Goal: Task Accomplishment & Management: Manage account settings

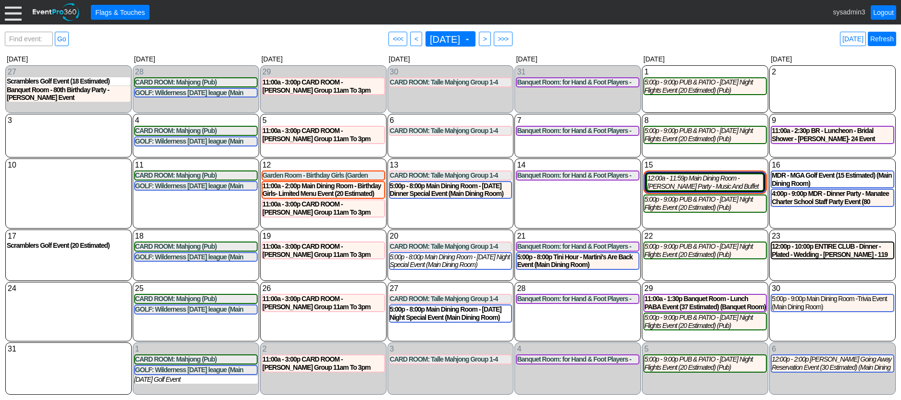
click at [884, 36] on link "Refresh" at bounding box center [882, 39] width 28 height 14
click at [11, 18] on div at bounding box center [13, 12] width 17 height 17
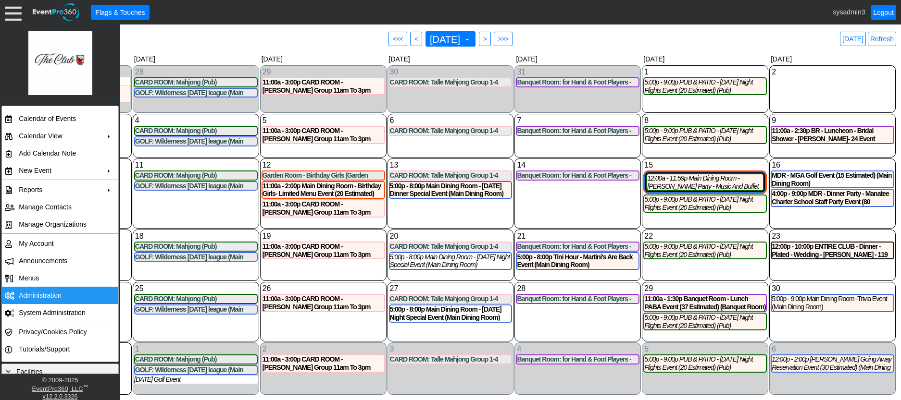
click at [37, 290] on td "Administration" at bounding box center [58, 295] width 86 height 17
click at [884, 38] on link "Refresh" at bounding box center [882, 39] width 28 height 14
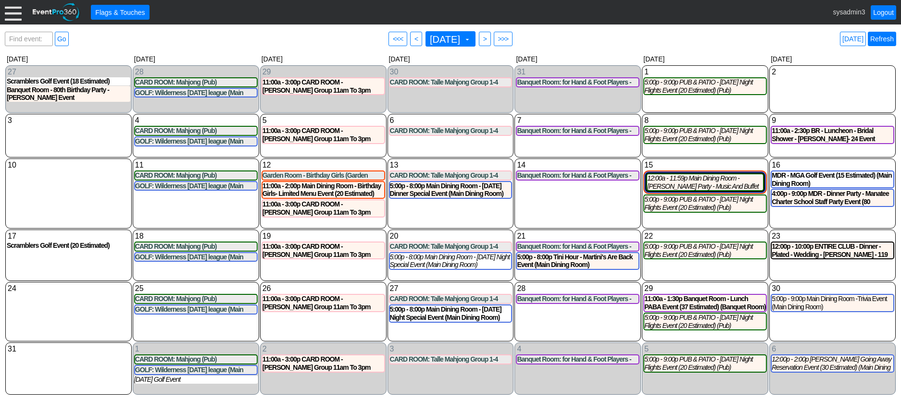
click at [889, 37] on link "Refresh" at bounding box center [882, 39] width 28 height 14
click at [879, 10] on link "Logout" at bounding box center [883, 12] width 25 height 14
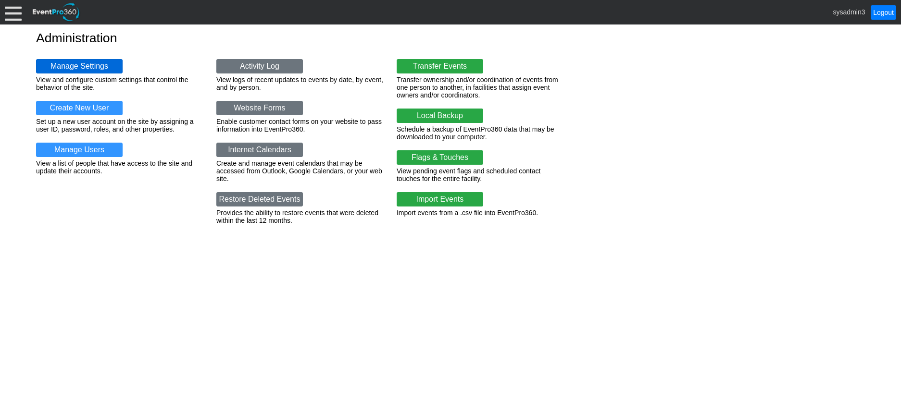
click at [78, 69] on link "Manage Settings" at bounding box center [79, 66] width 87 height 14
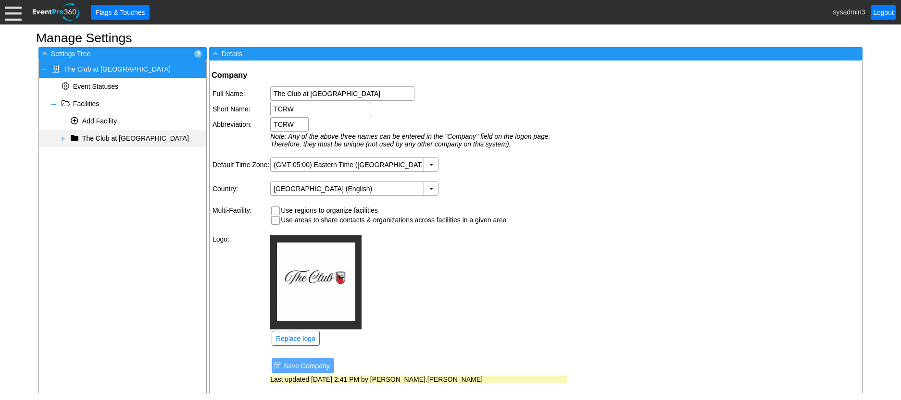
click at [62, 141] on span at bounding box center [63, 139] width 8 height 8
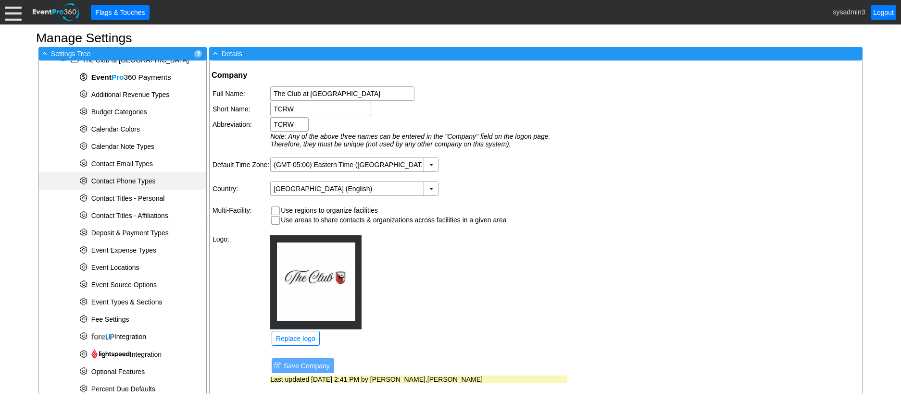
scroll to position [96, 0]
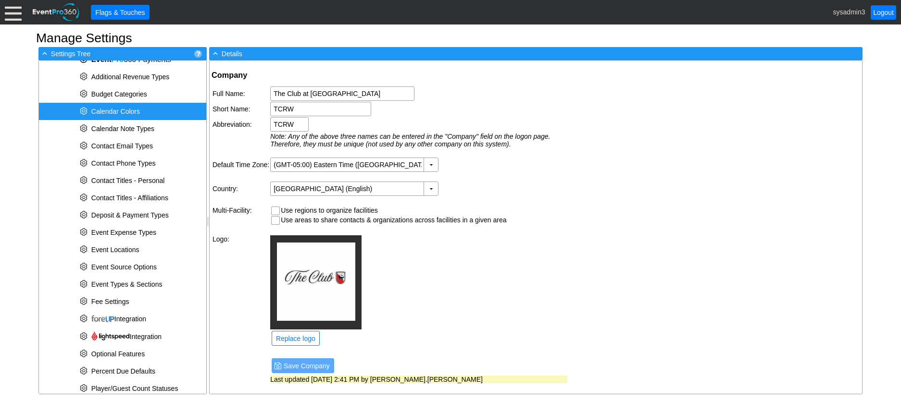
click at [124, 113] on span "Calendar Colors" at bounding box center [115, 112] width 49 height 8
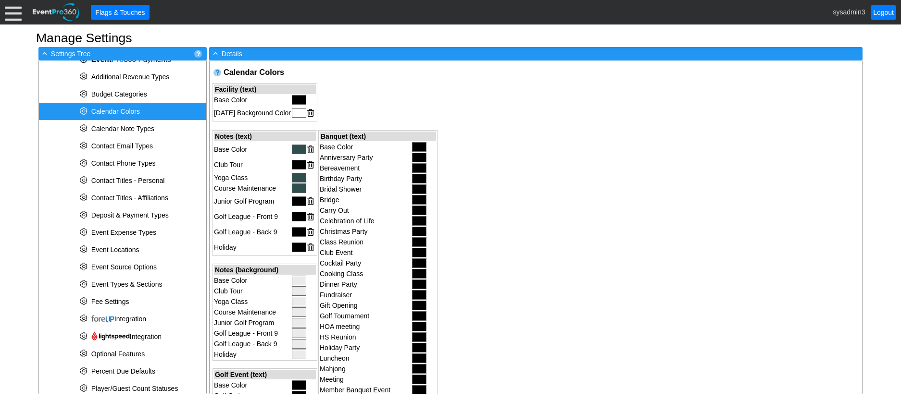
click at [294, 112] on div at bounding box center [299, 113] width 14 height 10
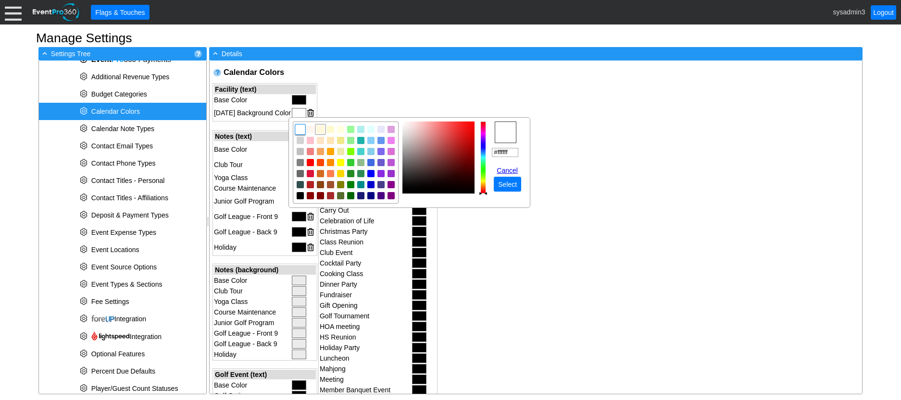
click at [323, 129] on img "focusNode" at bounding box center [320, 129] width 9 height 9
type input "#fff8dc"
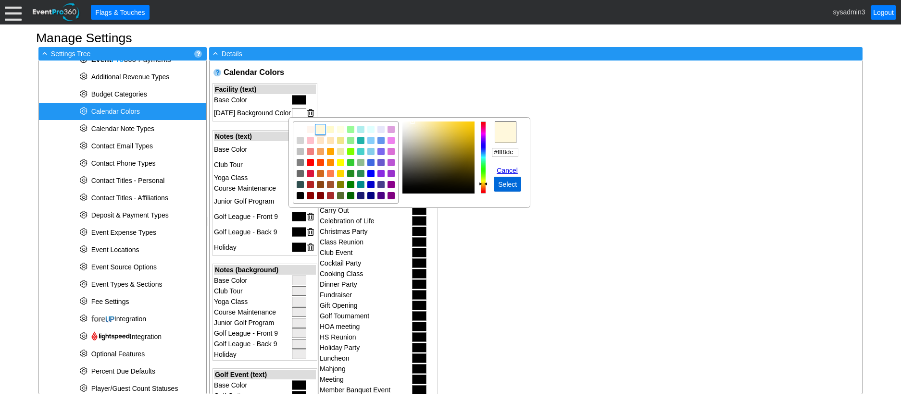
click at [514, 182] on span "Select" at bounding box center [507, 185] width 23 height 10
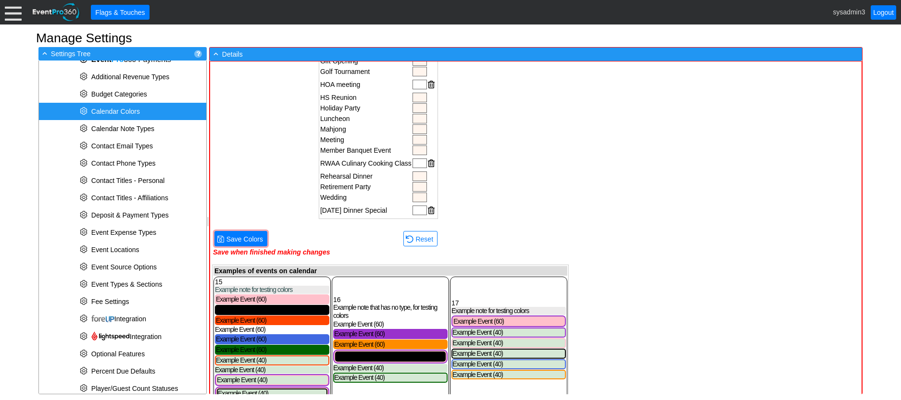
scroll to position [593, 0]
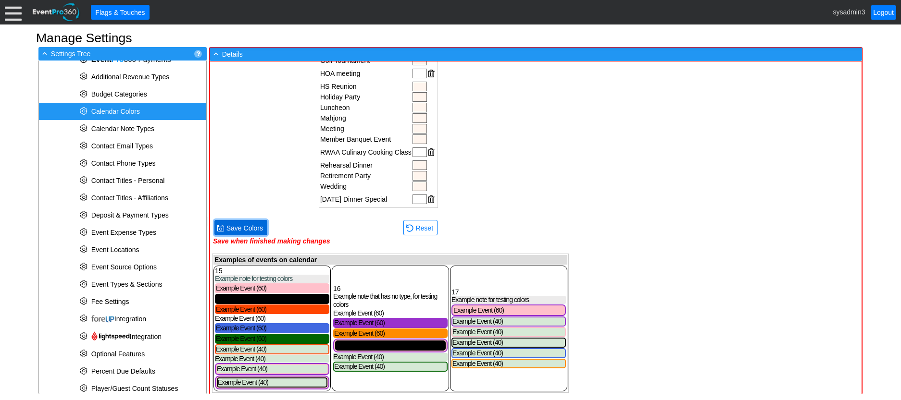
click at [253, 226] on span "Save Colors" at bounding box center [244, 229] width 40 height 10
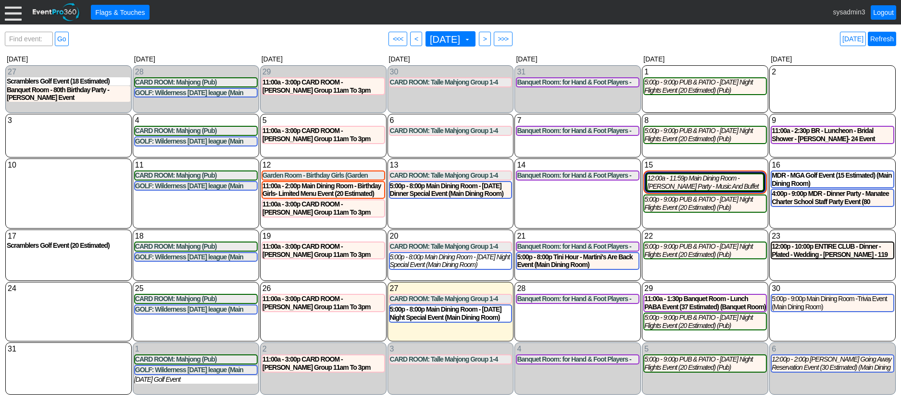
click at [884, 39] on link "Refresh" at bounding box center [882, 39] width 28 height 14
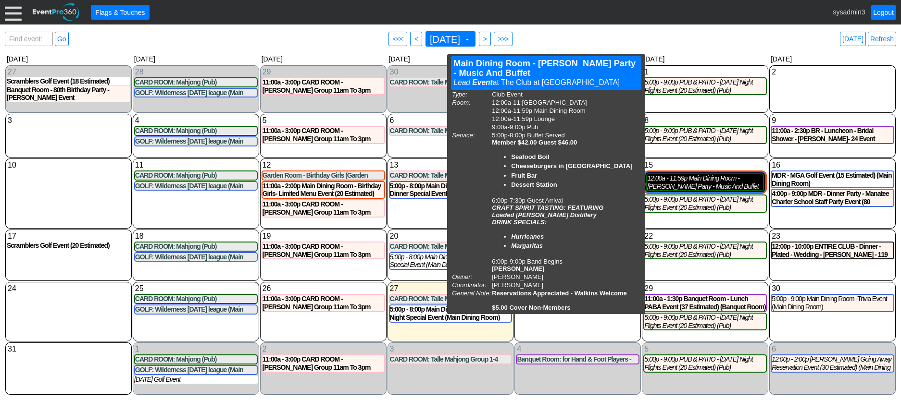
click at [685, 187] on div "12:00a - 11:59p Main Dining Room - Jimmy Buffet Party - Music And Buffet Event …" at bounding box center [705, 182] width 116 height 16
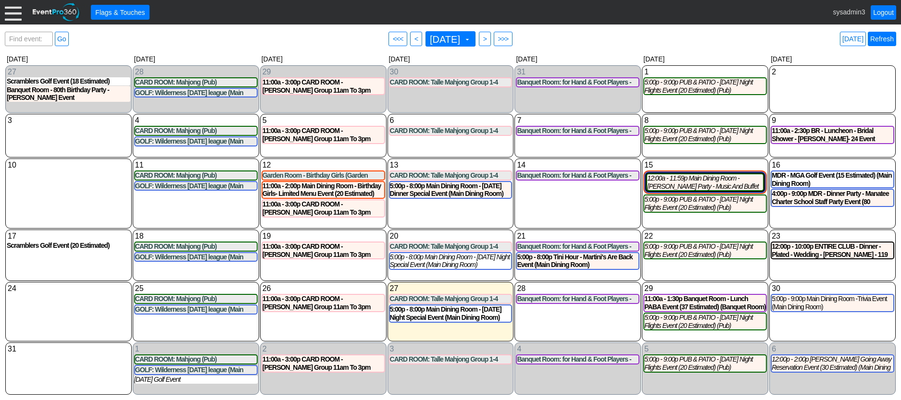
click at [884, 36] on link "Refresh" at bounding box center [882, 39] width 28 height 14
click at [891, 38] on link "Refresh" at bounding box center [882, 39] width 28 height 14
click at [884, 12] on link "Logout" at bounding box center [883, 12] width 25 height 14
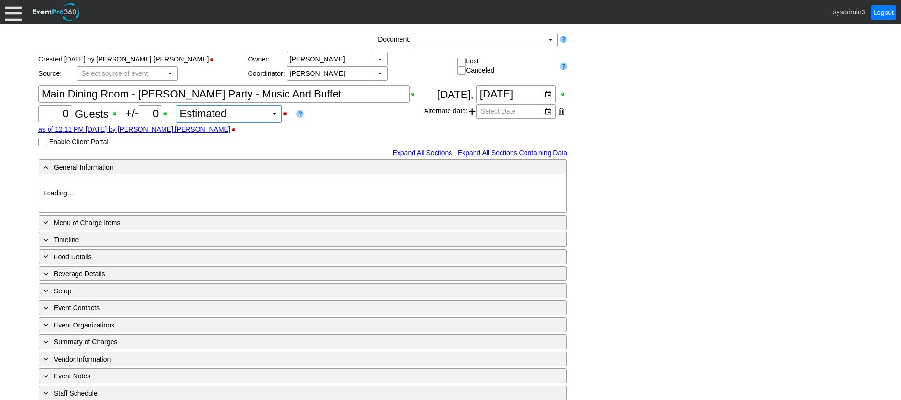
type input "The Club at [GEOGRAPHIC_DATA]"
type input "Club Event"
type input "1150519"
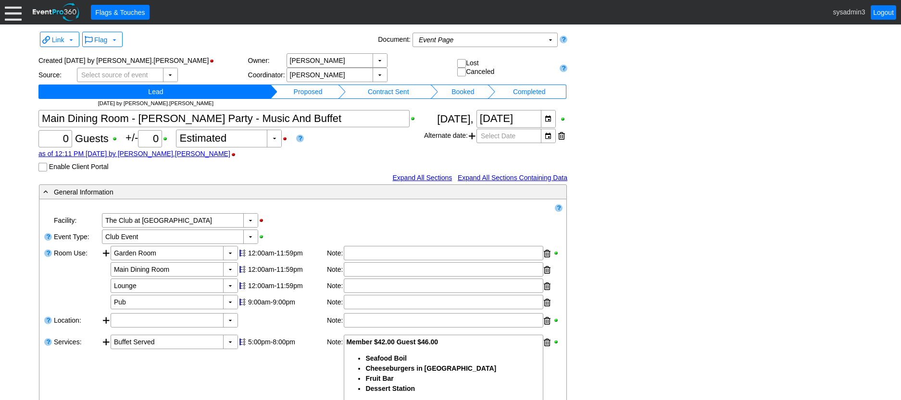
click at [12, 15] on div at bounding box center [13, 12] width 17 height 17
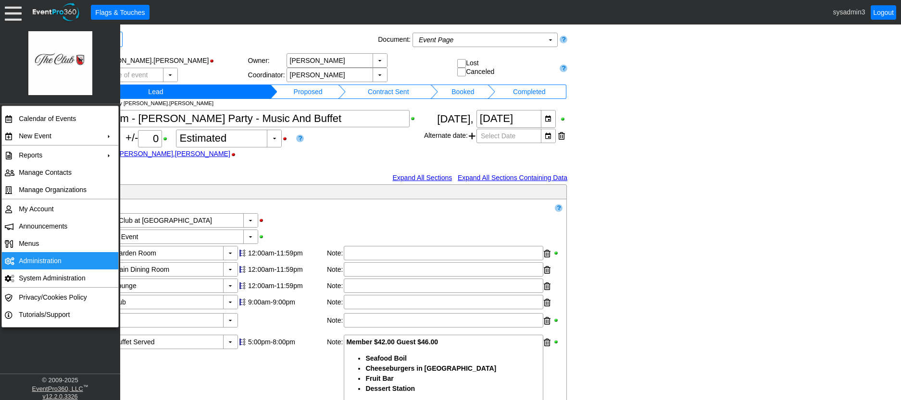
click at [37, 259] on td "Administration" at bounding box center [58, 260] width 86 height 17
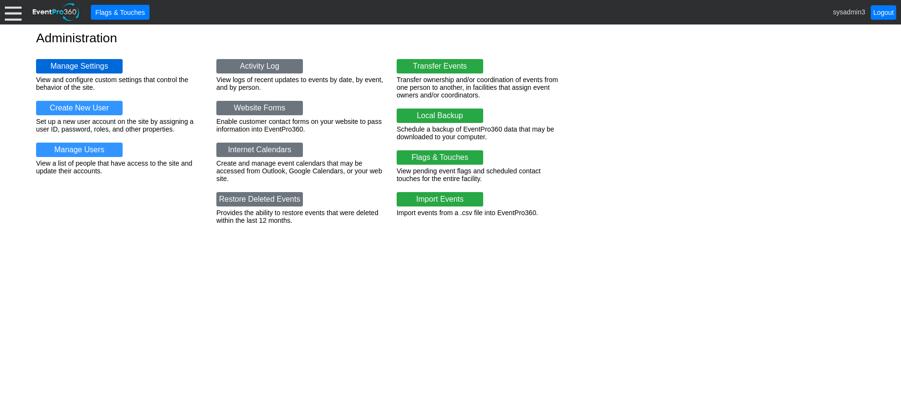
click at [90, 66] on link "Manage Settings" at bounding box center [79, 66] width 87 height 14
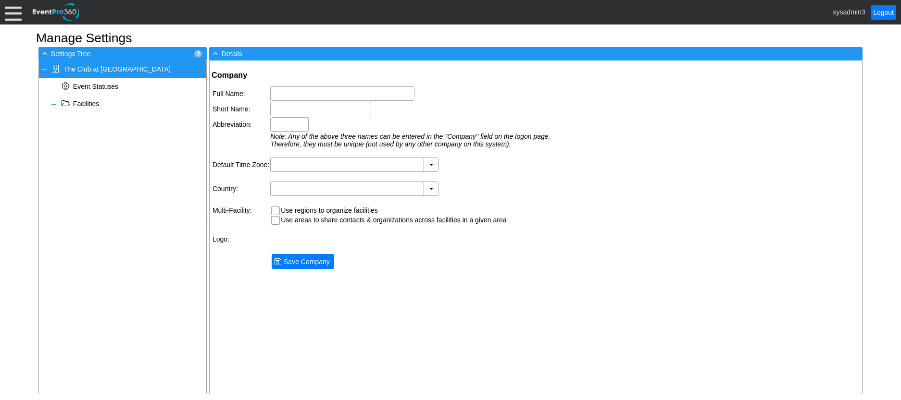
type input "The Club at [GEOGRAPHIC_DATA]"
type input "TCRW"
type input "(GMT-05:00) Eastern Time (US & Canada)"
type input "United States (English)"
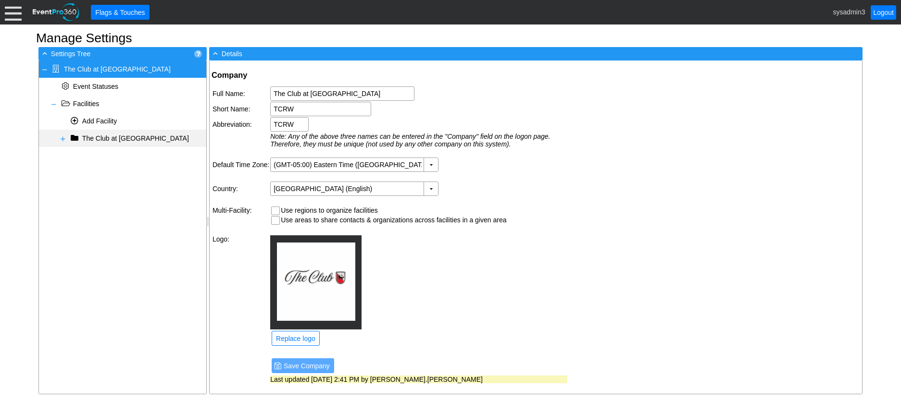
click at [62, 140] on span at bounding box center [63, 139] width 8 height 8
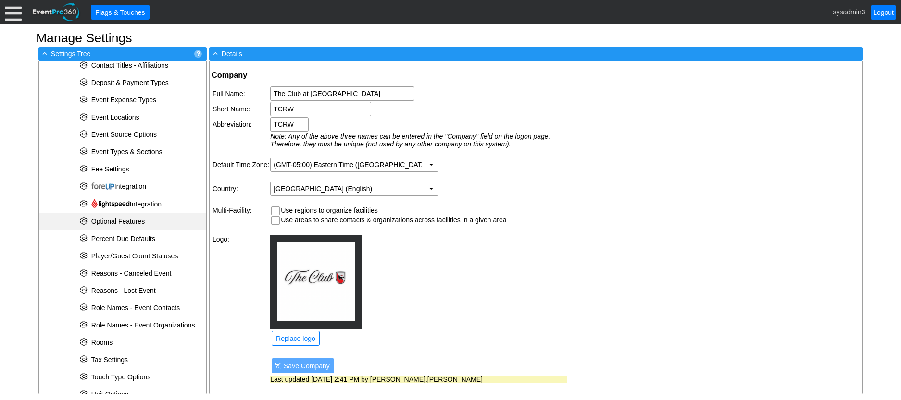
scroll to position [240, 0]
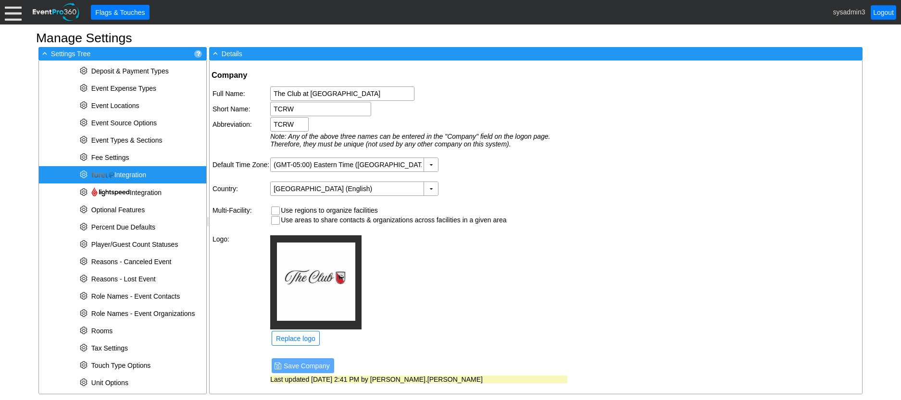
click at [138, 174] on span "Integration" at bounding box center [118, 175] width 55 height 8
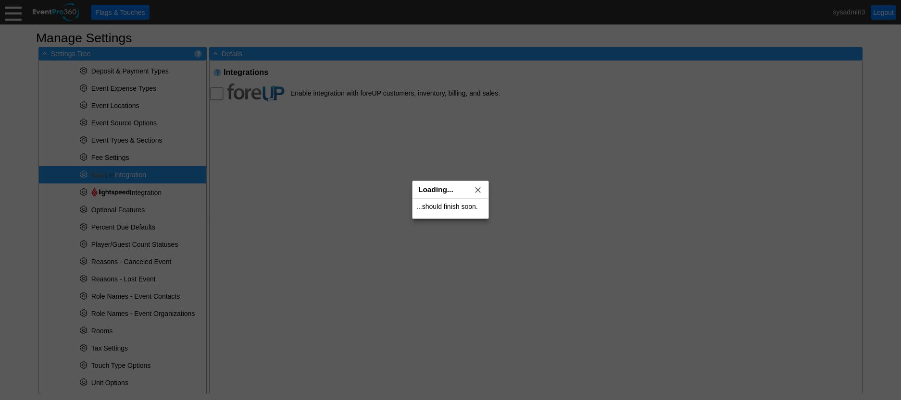
checkbox input "true"
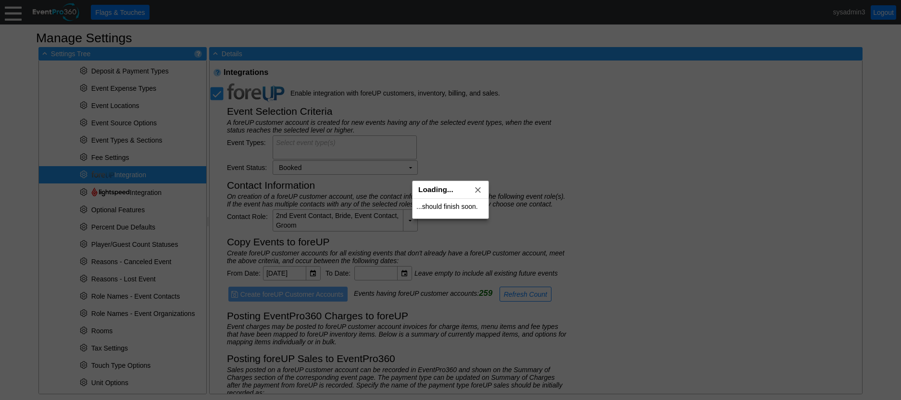
type textarea "Golf Event (All); Event (All)"
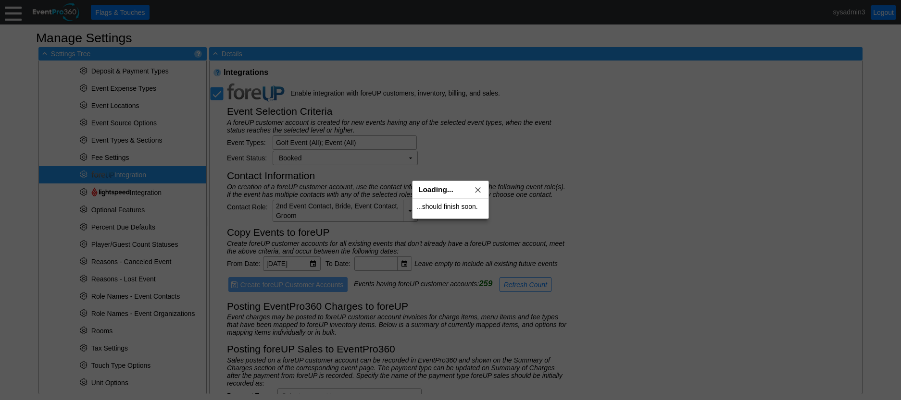
type input "foreUP Sale"
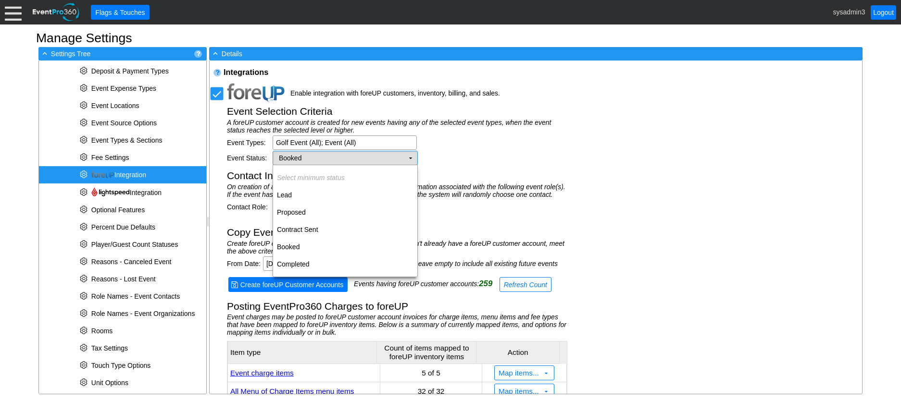
click at [412, 159] on td "▼" at bounding box center [410, 157] width 13 height 13
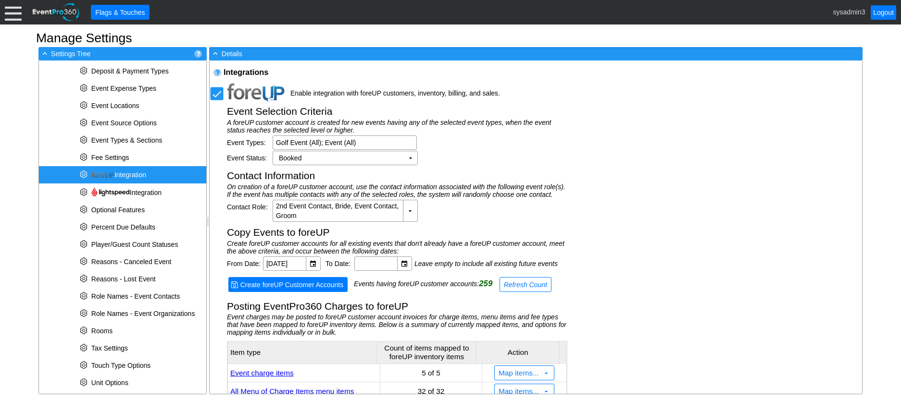
click at [507, 169] on td "Event Selection Criteria A foreUP customer account is created for new events ha…" at bounding box center [397, 305] width 340 height 401
click at [388, 143] on body "Calendar of Events + New Event + Reports + Manage Contacts + Manage Organizatio…" at bounding box center [450, 200] width 901 height 400
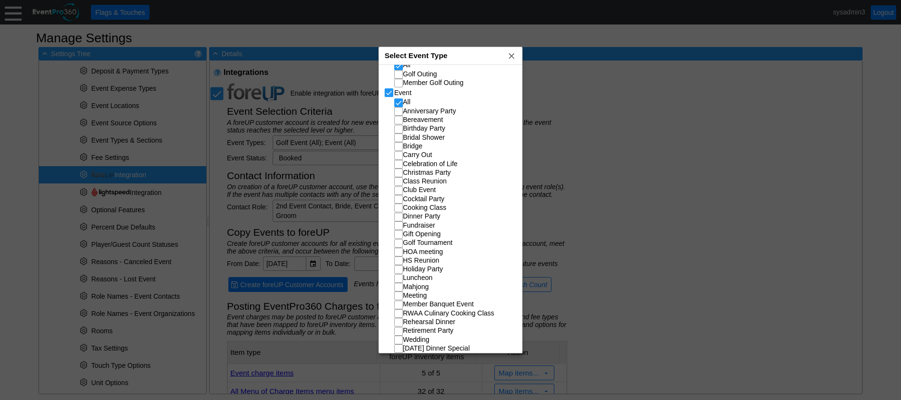
scroll to position [22, 0]
click at [514, 58] on span "x" at bounding box center [512, 56] width 10 height 10
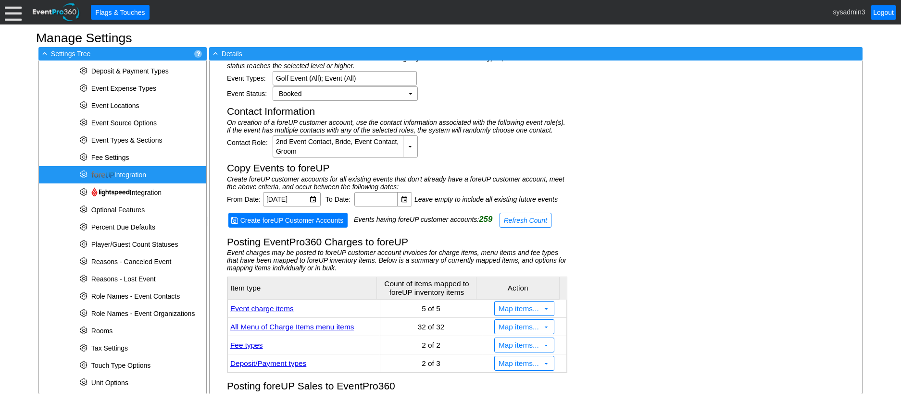
scroll to position [115, 0]
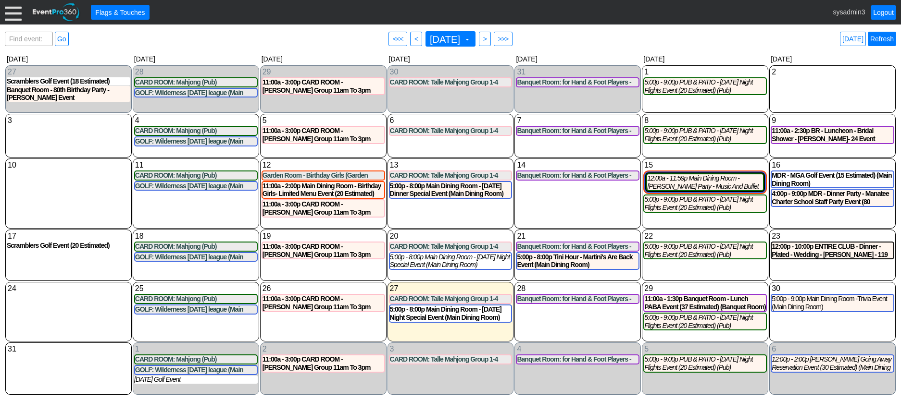
click at [879, 40] on link "Refresh" at bounding box center [882, 39] width 28 height 14
click at [14, 15] on div at bounding box center [13, 12] width 17 height 17
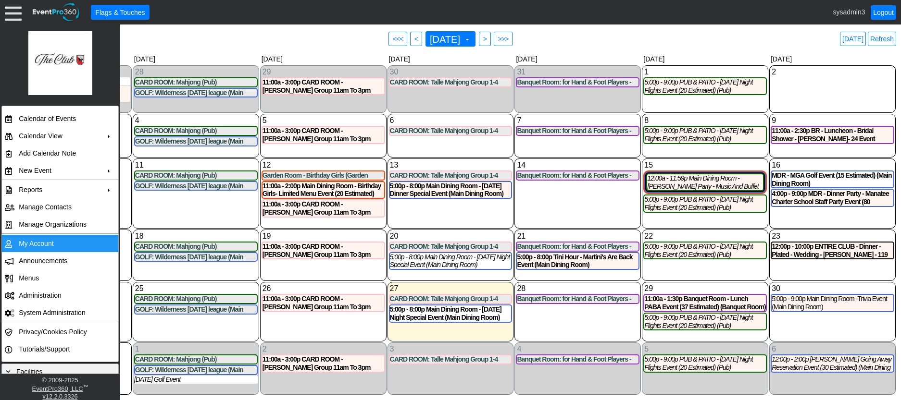
click at [44, 245] on td "My Account" at bounding box center [58, 243] width 86 height 17
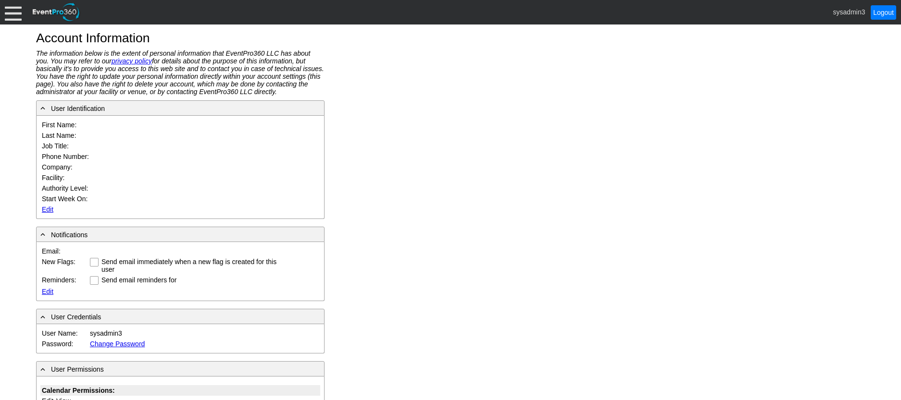
type input "System"
type input "Administrator"
type input "System Administrator"
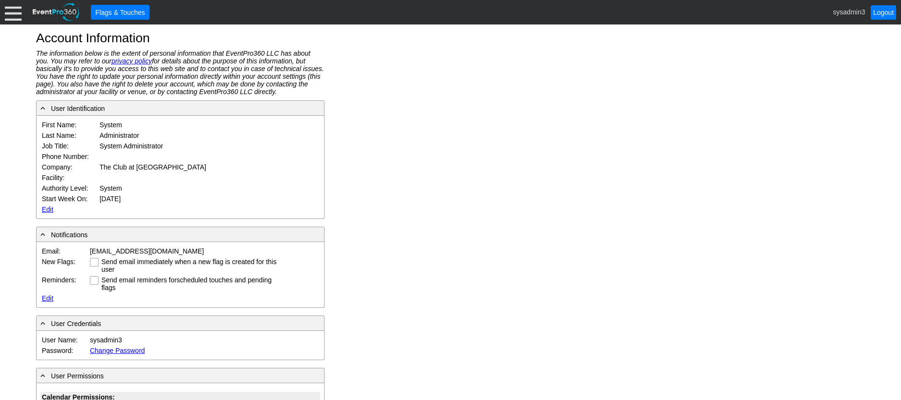
click at [47, 210] on link "Edit" at bounding box center [48, 210] width 12 height 8
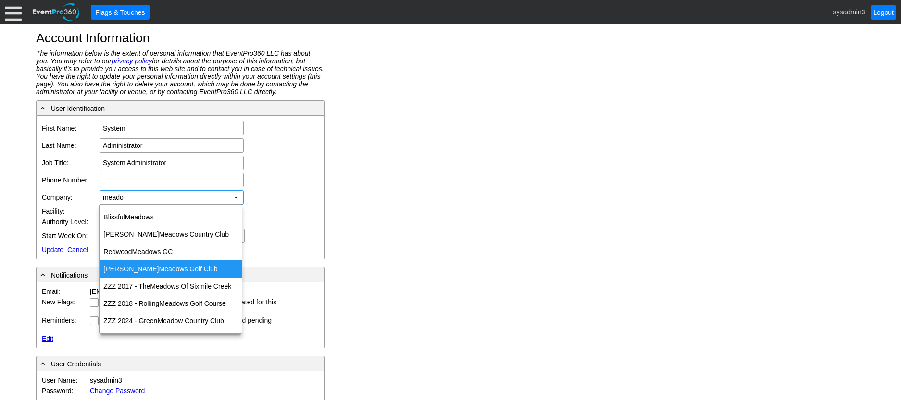
click at [159, 270] on span "Meado" at bounding box center [169, 269] width 21 height 8
type input "[PERSON_NAME] Golf Club"
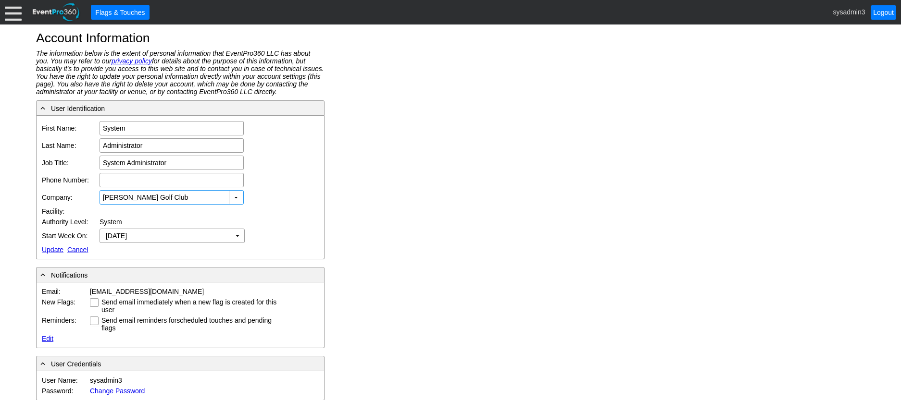
click at [49, 251] on link "Update" at bounding box center [53, 250] width 22 height 8
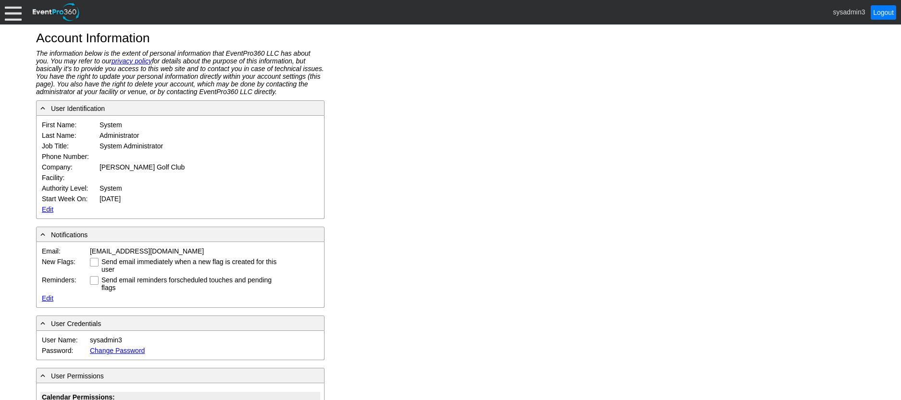
click at [12, 14] on div at bounding box center [13, 12] width 17 height 17
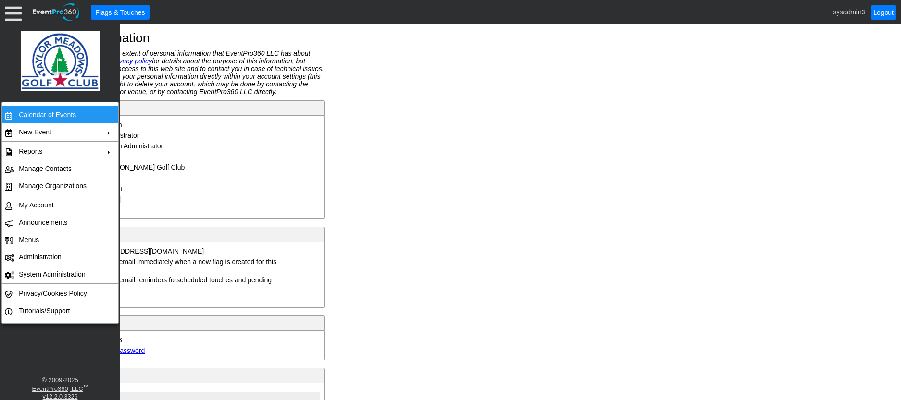
click at [54, 116] on td "Calendar of Events" at bounding box center [58, 114] width 86 height 17
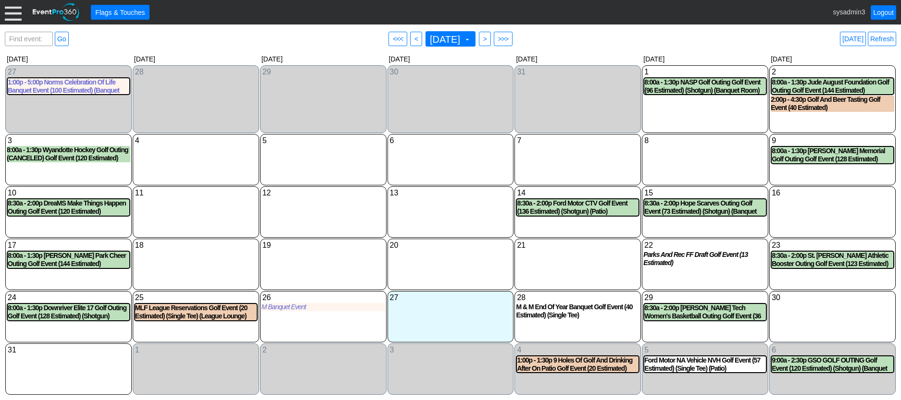
click at [12, 12] on div at bounding box center [13, 12] width 17 height 17
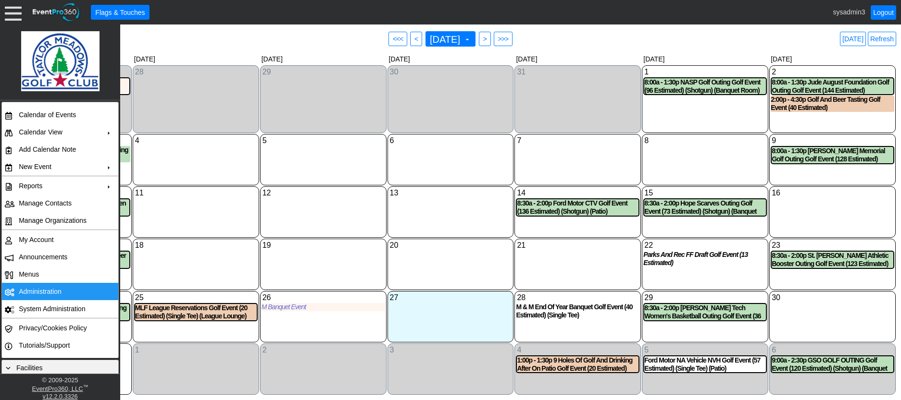
click at [37, 285] on td "Administration" at bounding box center [58, 291] width 86 height 17
click at [878, 35] on link "Refresh" at bounding box center [882, 39] width 28 height 14
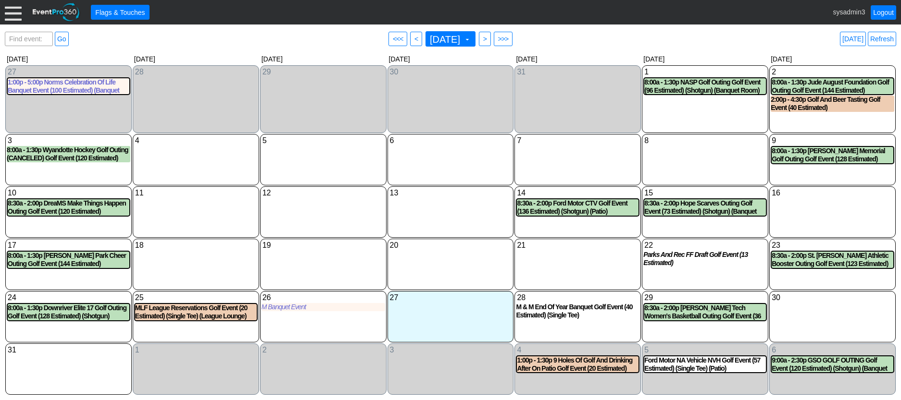
click at [8, 12] on div at bounding box center [13, 12] width 17 height 17
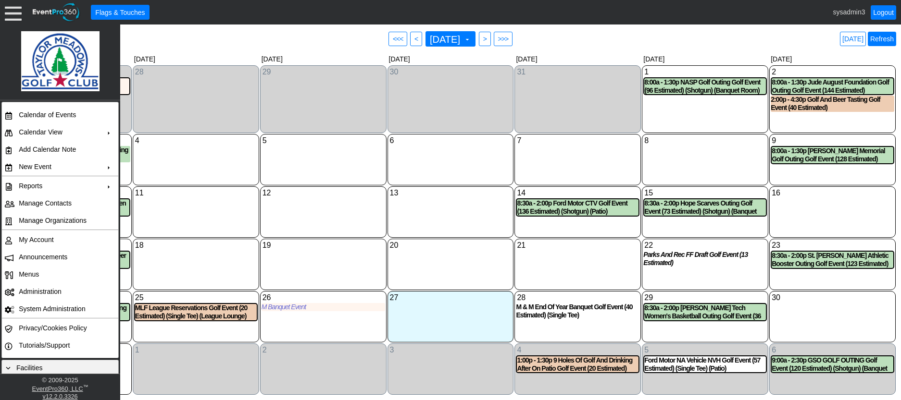
click at [885, 37] on link "Refresh" at bounding box center [882, 39] width 28 height 14
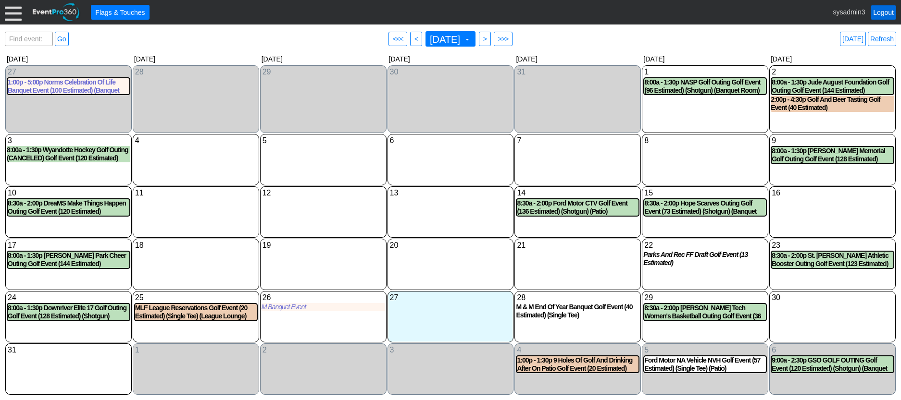
click at [882, 11] on link "Logout" at bounding box center [883, 12] width 25 height 14
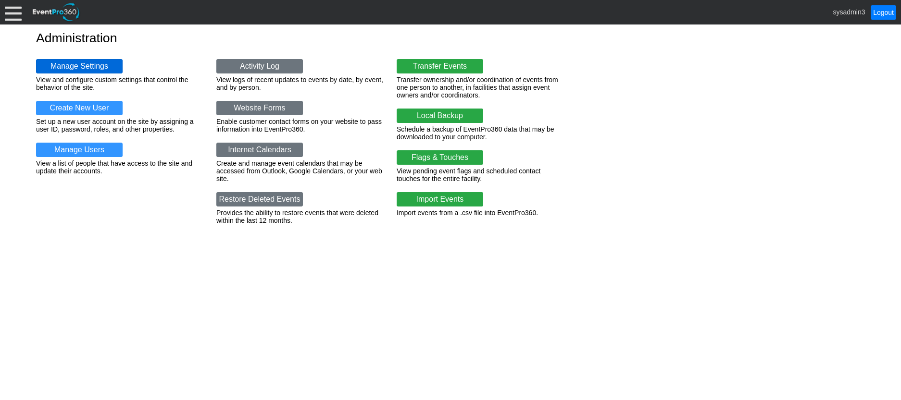
click at [87, 65] on link "Manage Settings" at bounding box center [79, 66] width 87 height 14
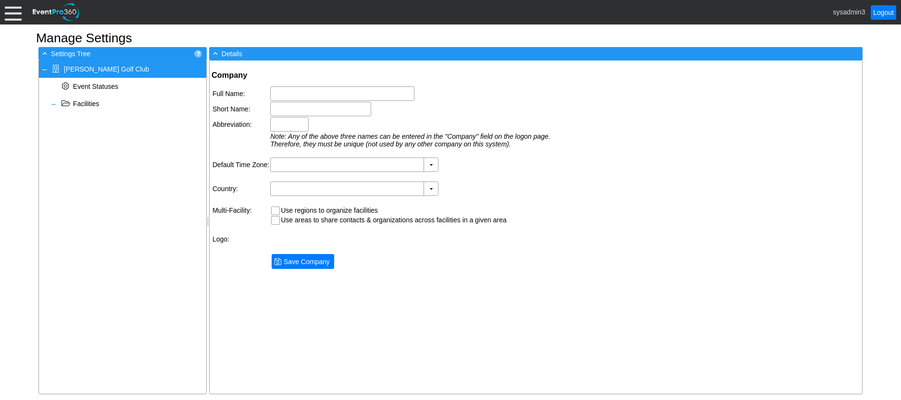
type input "[PERSON_NAME] Golf Club"
type input "[PERSON_NAME] [PERSON_NAME]"
type input "TMGC"
type input "(GMT-05:00) Eastern Time ([GEOGRAPHIC_DATA] & [GEOGRAPHIC_DATA])"
type input "[GEOGRAPHIC_DATA] (English)"
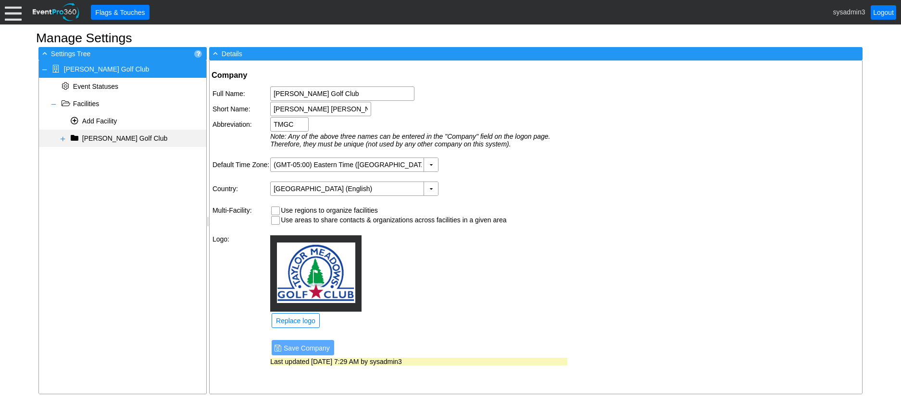
click at [62, 138] on span at bounding box center [63, 139] width 8 height 8
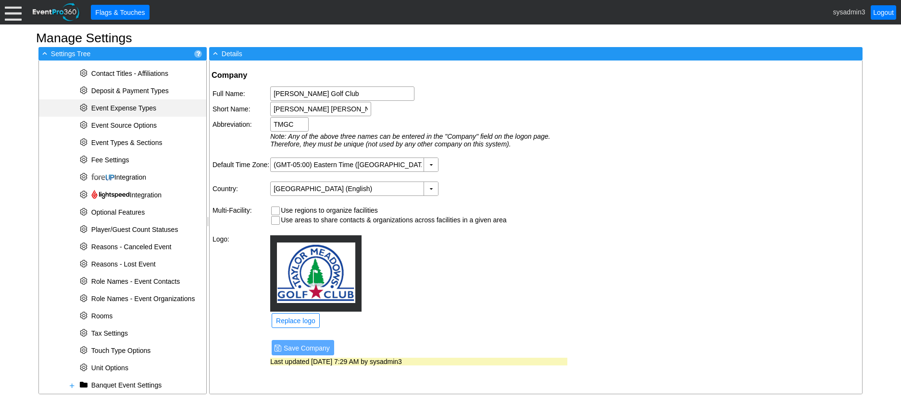
scroll to position [240, 0]
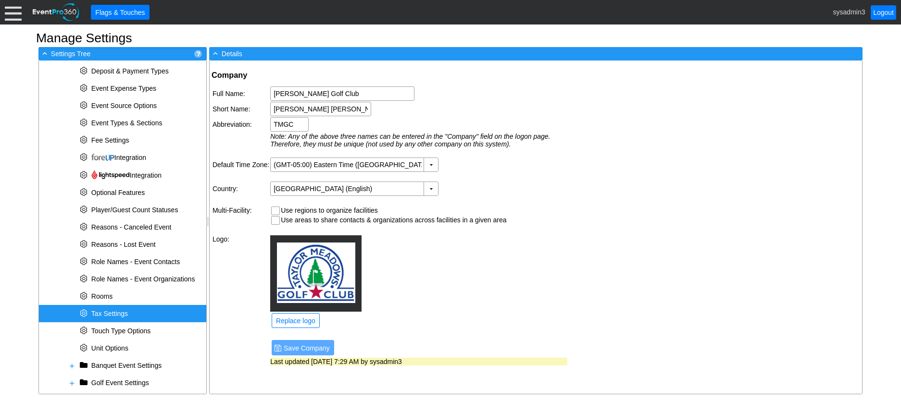
click at [118, 311] on span "Tax Settings" at bounding box center [109, 314] width 37 height 8
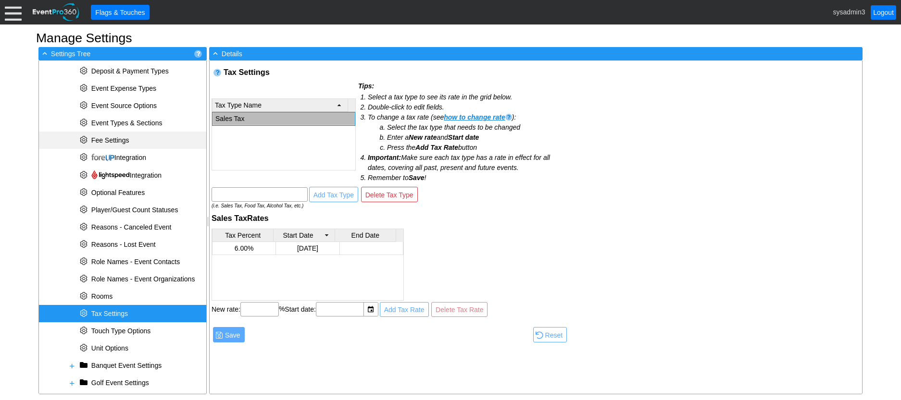
click at [115, 141] on span "Fee Settings" at bounding box center [110, 141] width 38 height 8
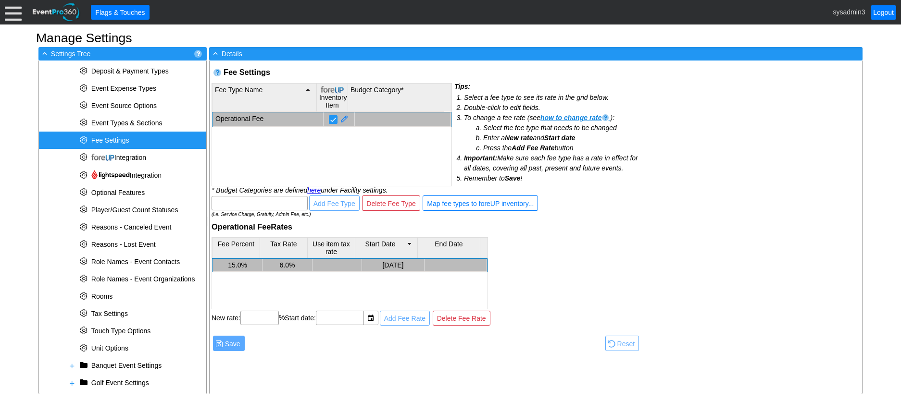
click at [293, 263] on td "6.0%" at bounding box center [287, 265] width 50 height 13
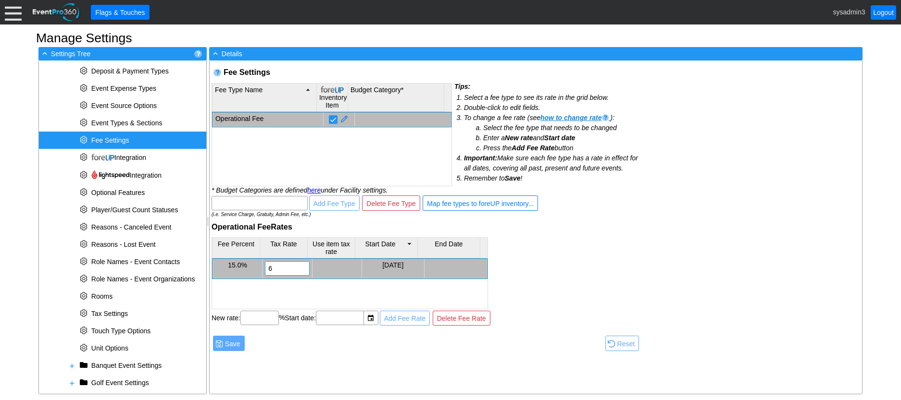
type input "0"
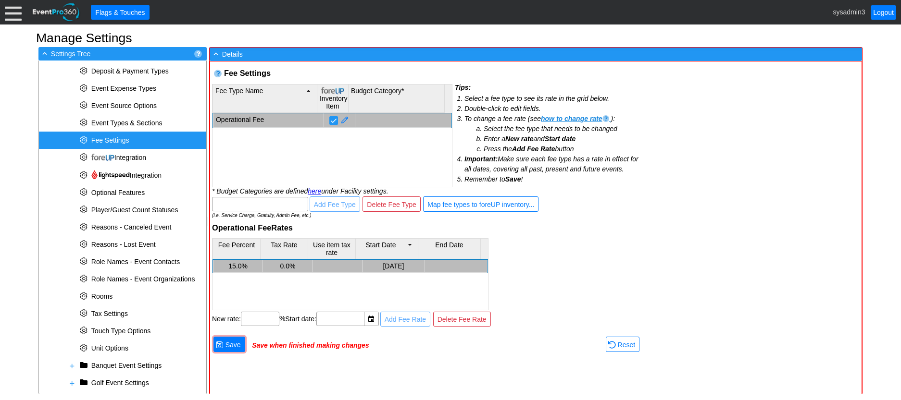
click at [592, 256] on div "Fee Percent Tax Rate Use item tax rate Start Date End Date 15.0% 0.0% [DATE]" at bounding box center [426, 274] width 429 height 72
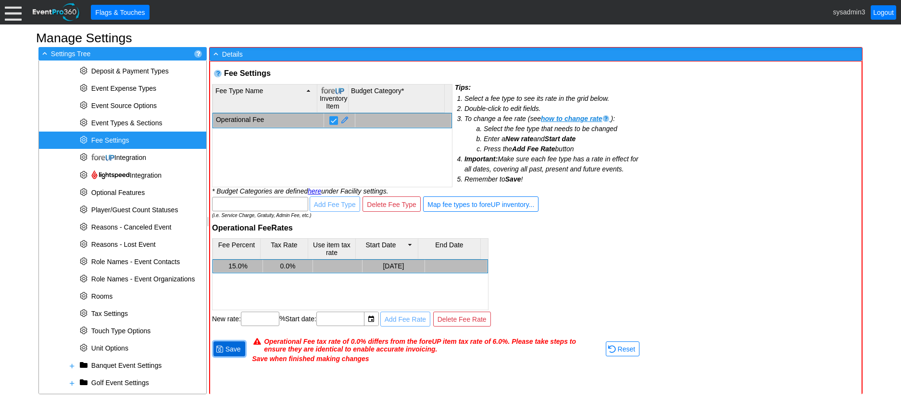
click at [232, 348] on span "Save" at bounding box center [233, 350] width 19 height 10
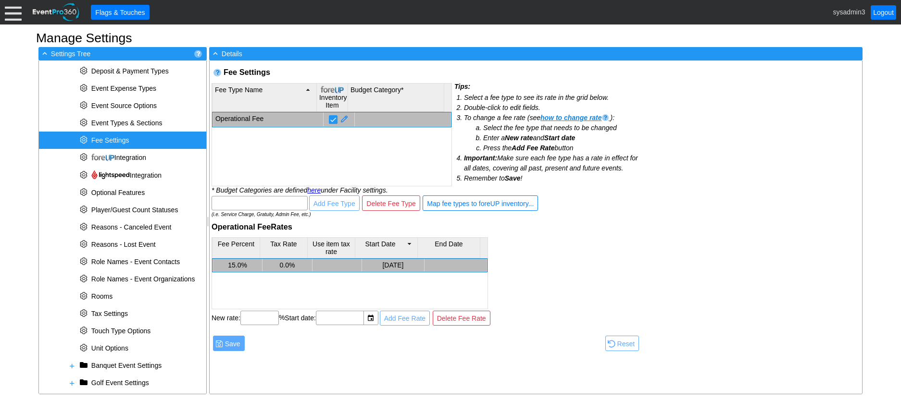
click at [669, 150] on div "Fee Settings Warning: There defined in Summary of Charges Items having a specia…" at bounding box center [536, 228] width 652 height 334
